Goal: Information Seeking & Learning: Check status

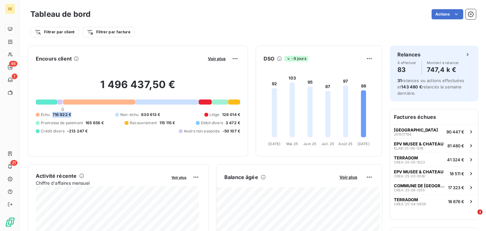
drag, startPoint x: 67, startPoint y: 113, endPoint x: 49, endPoint y: 115, distance: 17.8
click at [49, 115] on div "Échu 716 922 € Non-échu 630 613 € Litige 128 014 € Promesse de paiement 165 656…" at bounding box center [138, 123] width 205 height 22
click at [55, 114] on span "716 922 €" at bounding box center [62, 115] width 19 height 6
click at [348, 178] on span "Voir plus" at bounding box center [349, 176] width 18 height 5
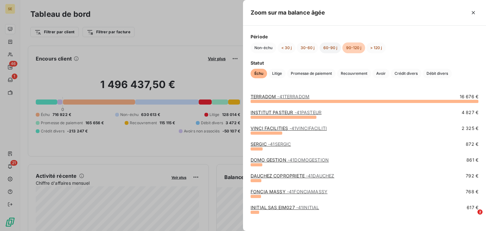
click at [325, 52] on button "60-90 j" at bounding box center [331, 47] width 22 height 11
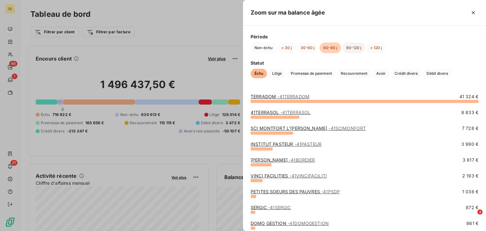
click at [347, 45] on button "90-120 j" at bounding box center [354, 47] width 23 height 11
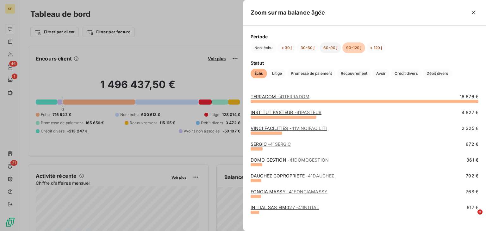
click at [331, 51] on button "60-90 j" at bounding box center [331, 47] width 22 height 11
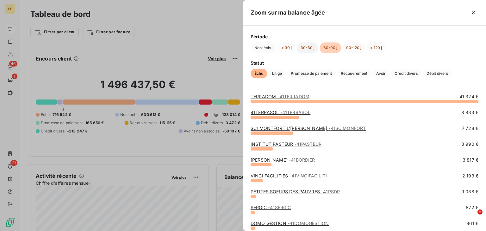
click at [310, 51] on button "30-60 j" at bounding box center [308, 47] width 22 height 11
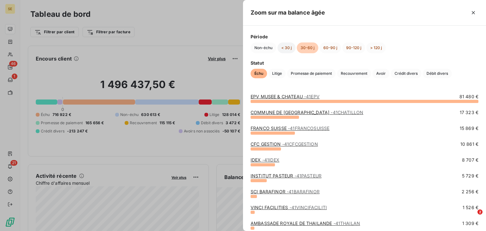
click at [288, 49] on button "< 30 j" at bounding box center [287, 47] width 18 height 11
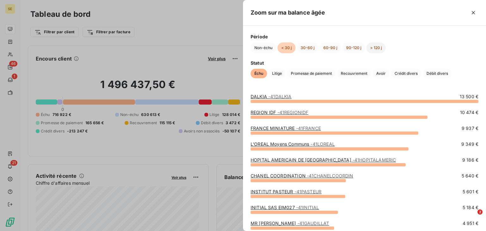
click at [375, 50] on button "> 120 j" at bounding box center [376, 47] width 19 height 11
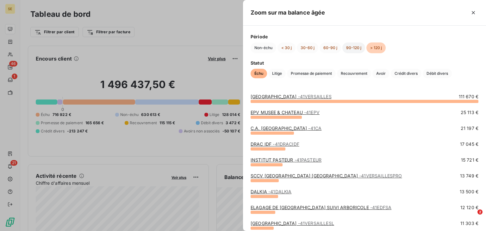
click at [355, 46] on button "90-120 j" at bounding box center [354, 47] width 23 height 11
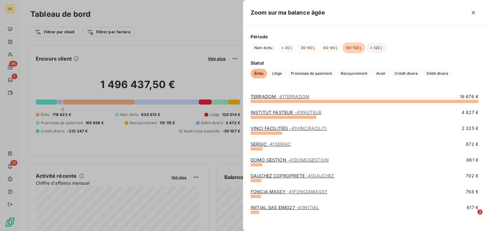
click at [375, 46] on button "> 120 j" at bounding box center [376, 47] width 19 height 11
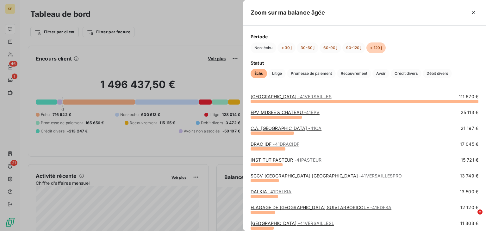
click at [305, 94] on span "- 41VERSAILLES" at bounding box center [315, 96] width 34 height 5
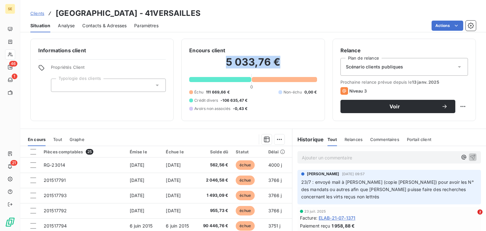
drag, startPoint x: 219, startPoint y: 65, endPoint x: 276, endPoint y: 62, distance: 56.7
click at [276, 62] on h2 "5 033,76 €" at bounding box center [253, 65] width 128 height 19
click at [225, 69] on h2 "5 033,76 €" at bounding box center [253, 65] width 128 height 19
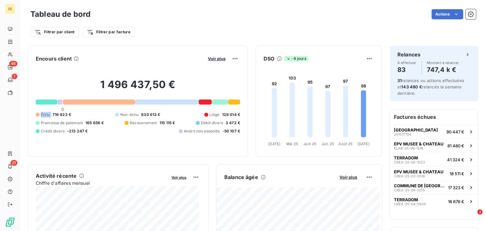
drag, startPoint x: 51, startPoint y: 116, endPoint x: 38, endPoint y: 114, distance: 13.1
click at [38, 114] on div "Échu 716 922 €" at bounding box center [53, 115] width 35 height 6
drag, startPoint x: 72, startPoint y: 115, endPoint x: 51, endPoint y: 115, distance: 20.9
click at [51, 115] on div "Échu 716 922 € Non-échu 630 613 € Litige 128 014 € Promesse de paiement 165 656…" at bounding box center [138, 123] width 205 height 22
click at [76, 115] on div "Échu 716 922 € Non-échu 630 613 € Litige 128 014 € Promesse de paiement 165 656…" at bounding box center [138, 123] width 205 height 22
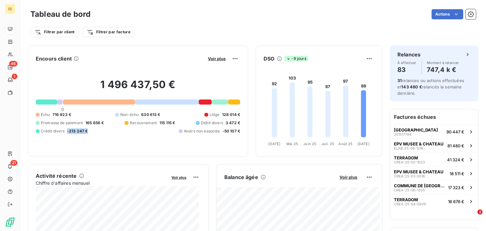
drag, startPoint x: 145, startPoint y: 131, endPoint x: 131, endPoint y: 130, distance: 13.6
click at [131, 130] on div "Échu 716 922 € Non-échu 630 613 € Litige 128 014 € Promesse de paiement 165 656…" at bounding box center [138, 123] width 205 height 22
click at [88, 131] on span "-213 247 €" at bounding box center [77, 131] width 21 height 6
click at [425, 136] on div "[GEOGRAPHIC_DATA] 201517794" at bounding box center [416, 131] width 44 height 9
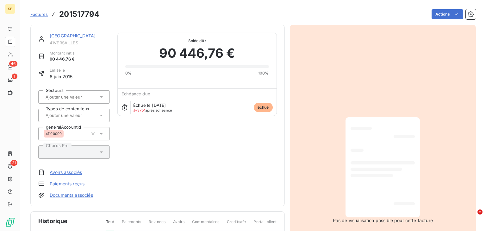
click at [67, 35] on link "[GEOGRAPHIC_DATA]" at bounding box center [73, 35] width 46 height 5
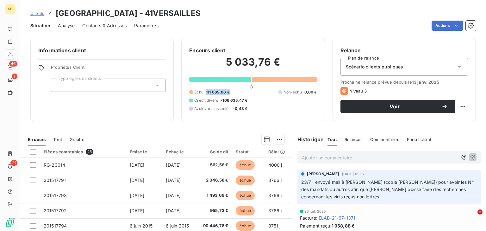
drag, startPoint x: 203, startPoint y: 90, endPoint x: 230, endPoint y: 91, distance: 27.6
click at [230, 91] on div "Échu 111 669,66 € Non-échu 0,00 € Crédit divers -106 635,47 € Avoirs non associ…" at bounding box center [253, 100] width 128 height 22
drag, startPoint x: 220, startPoint y: 100, endPoint x: 242, endPoint y: 100, distance: 21.9
click at [242, 100] on span "-106 635,47 €" at bounding box center [234, 101] width 27 height 6
click at [210, 99] on span "Crédit divers" at bounding box center [206, 101] width 24 height 6
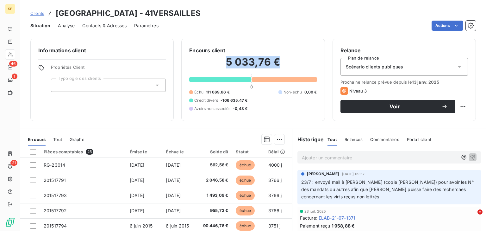
drag, startPoint x: 226, startPoint y: 55, endPoint x: 281, endPoint y: 61, distance: 54.8
click at [281, 61] on h2 "5 033,76 €" at bounding box center [253, 65] width 128 height 19
click at [228, 43] on div "Encours client 5 033,76 € 0 Échu 111 669,66 € Non-échu 0,00 € Crédit divers -10…" at bounding box center [252, 80] width 143 height 82
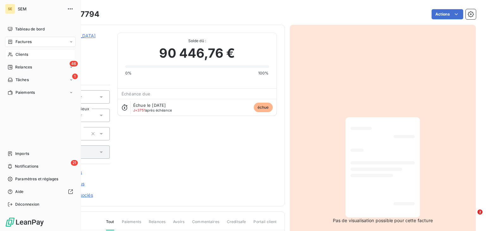
click at [26, 56] on span "Clients" at bounding box center [22, 55] width 13 height 6
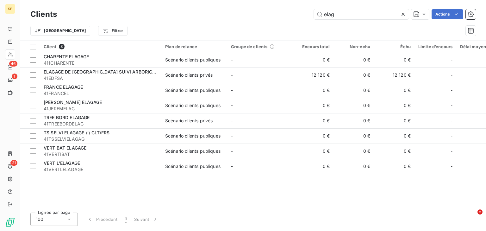
click at [403, 15] on icon at bounding box center [403, 14] width 6 height 6
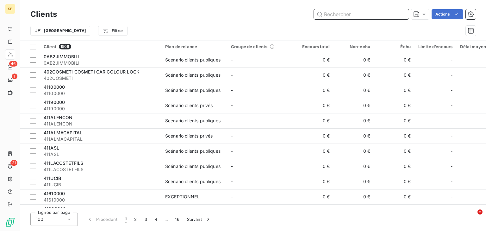
click at [337, 16] on input "text" at bounding box center [361, 14] width 95 height 10
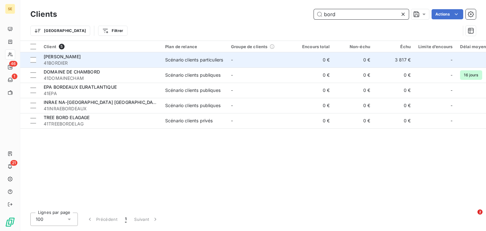
type input "bord"
click at [105, 57] on div "[PERSON_NAME]" at bounding box center [101, 57] width 114 height 6
click at [154, 60] on span "41BORDIER" at bounding box center [101, 63] width 114 height 6
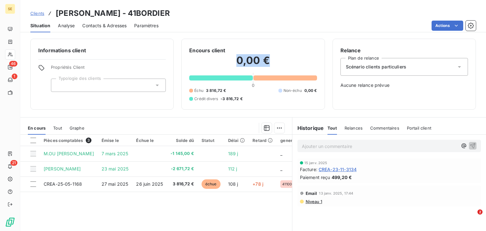
drag, startPoint x: 266, startPoint y: 59, endPoint x: 232, endPoint y: 59, distance: 33.9
click at [232, 59] on h2 "0,00 €" at bounding box center [253, 63] width 128 height 19
click at [224, 63] on h2 "0,00 €" at bounding box center [253, 63] width 128 height 19
drag, startPoint x: 218, startPoint y: 89, endPoint x: 203, endPoint y: 88, distance: 14.6
click at [202, 88] on div "Échu 3 816,72 €" at bounding box center [207, 91] width 37 height 6
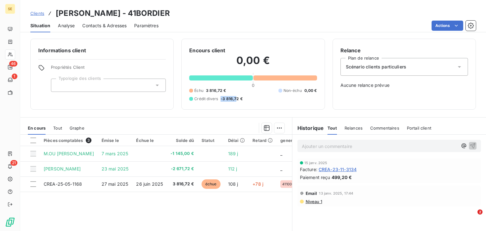
drag, startPoint x: 235, startPoint y: 98, endPoint x: 220, endPoint y: 97, distance: 14.9
click at [221, 97] on span "-3 816,72 €" at bounding box center [232, 99] width 22 height 6
click at [257, 101] on div "Échu 3 816,72 € Non-échu 0,00 € Crédit divers -3 816,72 €" at bounding box center [253, 95] width 128 height 14
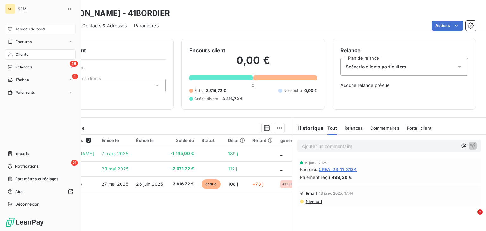
click at [17, 28] on span "Tableau de bord" at bounding box center [29, 29] width 29 height 6
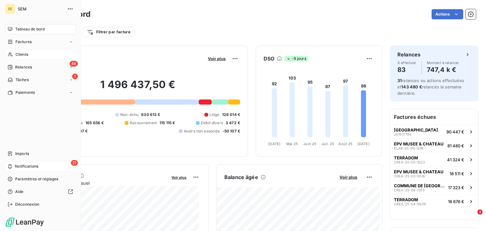
click at [21, 169] on span "Notifications" at bounding box center [26, 166] width 23 height 6
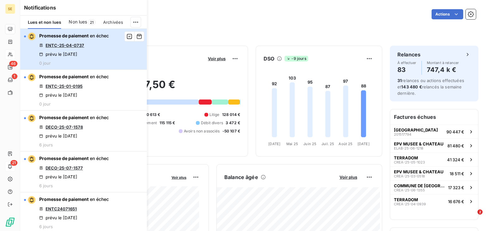
click at [100, 55] on div "Promesse de paiement en échec ENTC-25-04-0737 prévu le [DATE] 0 jour" at bounding box center [74, 49] width 70 height 33
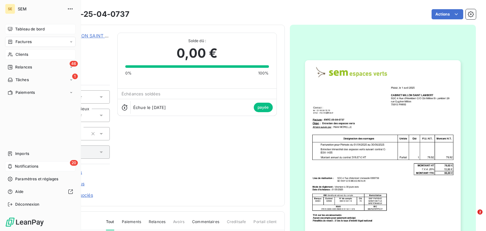
click at [28, 163] on span "Notifications" at bounding box center [26, 166] width 23 height 6
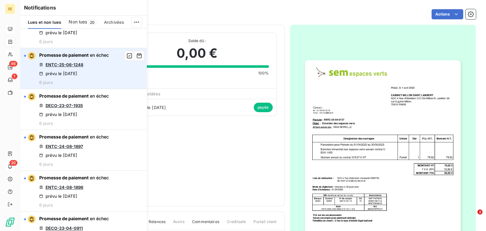
scroll to position [355, 0]
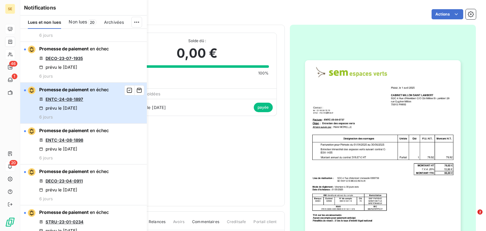
click at [77, 106] on div "prévu le [DATE]" at bounding box center [58, 107] width 38 height 5
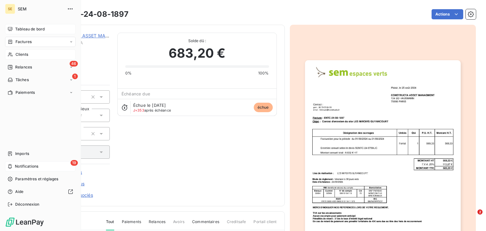
click at [18, 26] on div "Tableau de bord" at bounding box center [40, 29] width 71 height 10
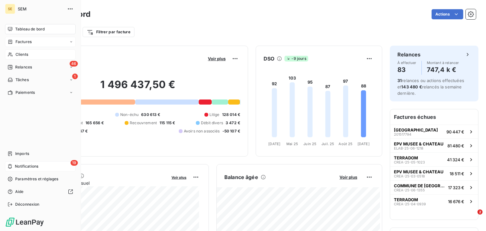
click at [21, 43] on span "Factures" at bounding box center [24, 42] width 16 height 6
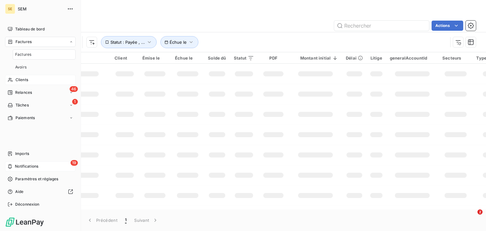
click at [26, 81] on span "Clients" at bounding box center [22, 80] width 13 height 6
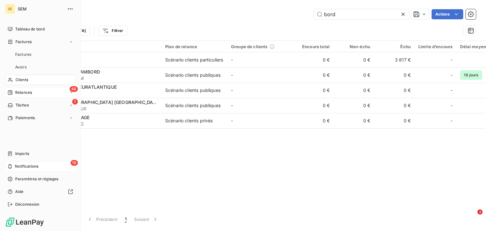
click at [25, 91] on span "Relances" at bounding box center [23, 93] width 17 height 6
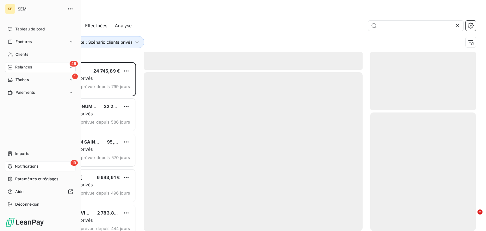
scroll to position [165, 102]
